Goal: Check status

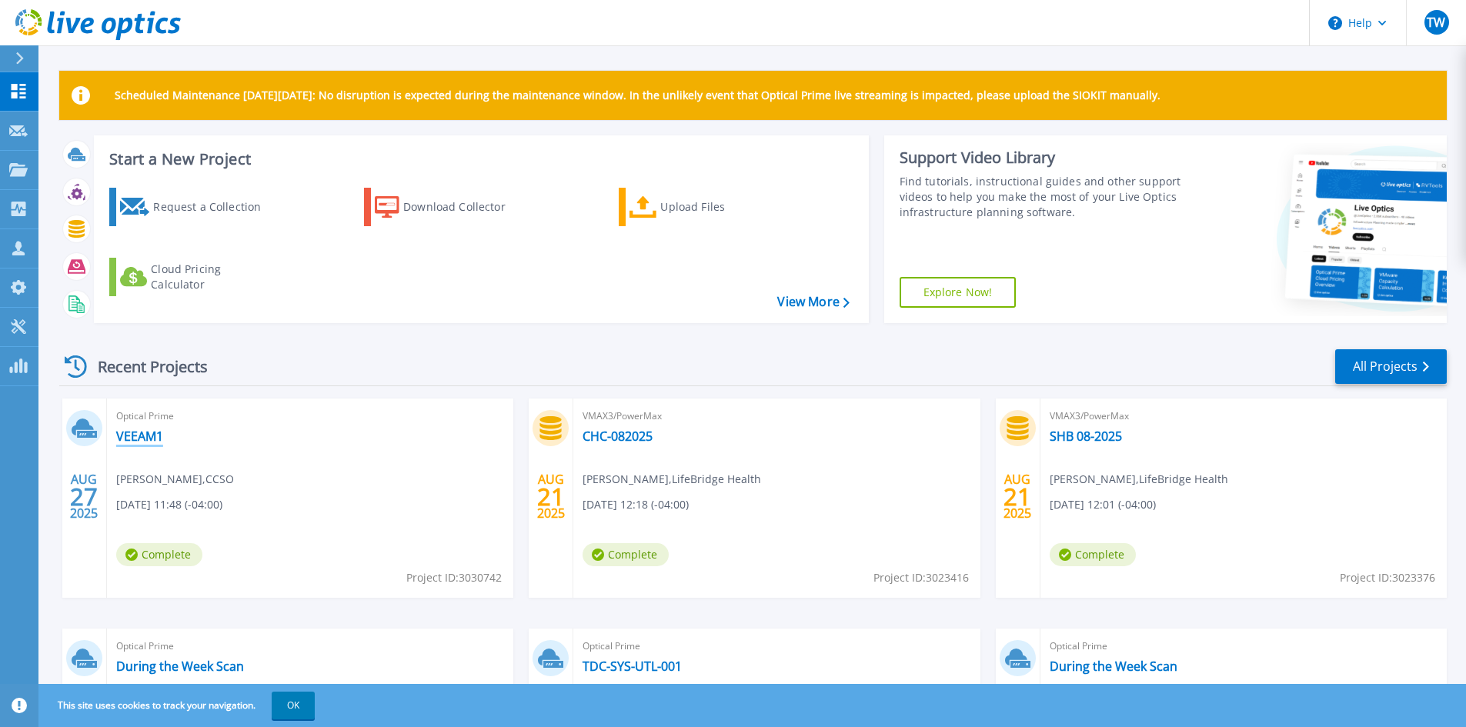
click at [145, 433] on link "VEEAM1" at bounding box center [139, 436] width 47 height 15
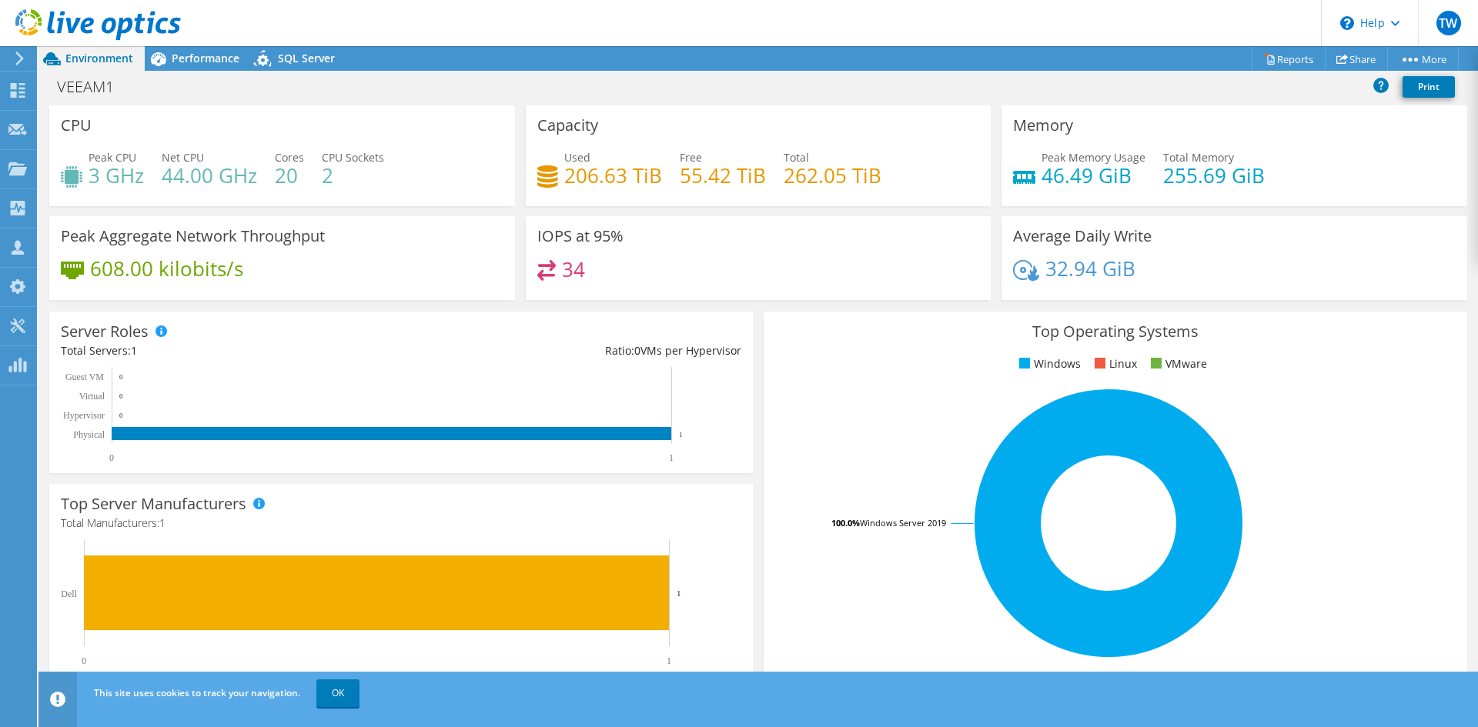
click at [252, 196] on div "Peak CPU 3 GHz Net CPU 44.00 GHz Cores 20 CPU Sockets 2" at bounding box center [282, 174] width 443 height 50
